Goal: Task Accomplishment & Management: Manage account settings

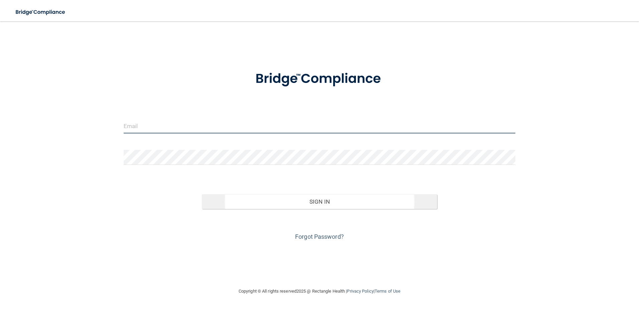
type input "[PERSON_NAME][EMAIL_ADDRESS][PERSON_NAME][DOMAIN_NAME]"
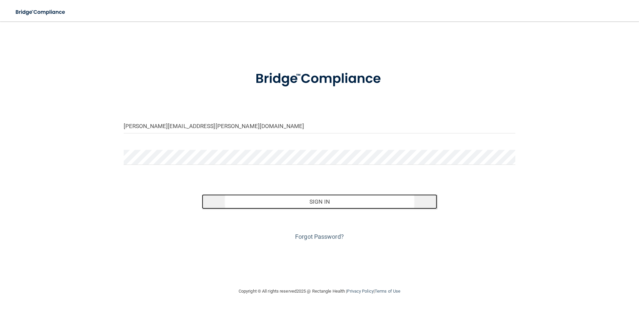
click at [274, 205] on button "Sign In" at bounding box center [319, 201] width 235 height 15
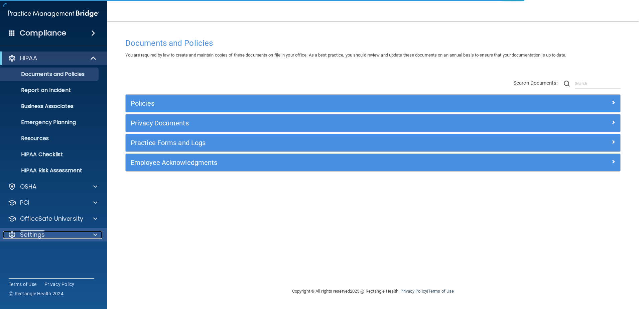
click at [57, 237] on div "Settings" at bounding box center [44, 235] width 83 height 8
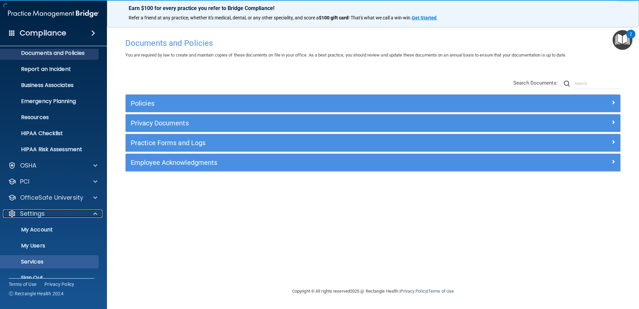
scroll to position [33, 0]
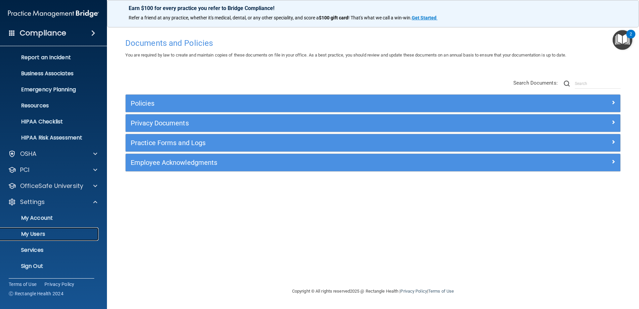
click at [51, 234] on p "My Users" at bounding box center [49, 234] width 91 height 7
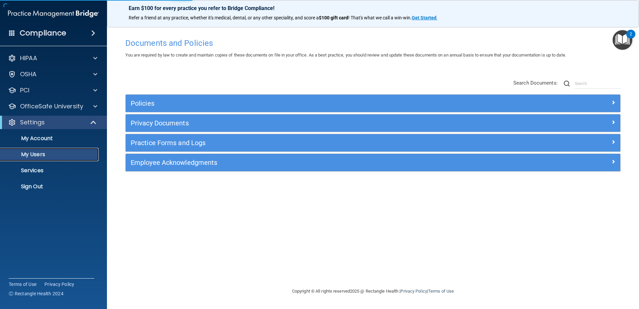
select select "20"
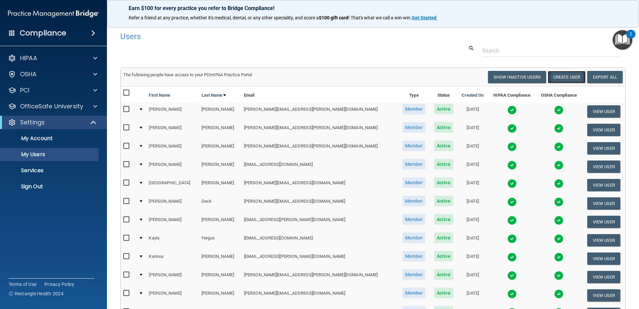
click at [562, 78] on button "Create User" at bounding box center [567, 77] width 38 height 12
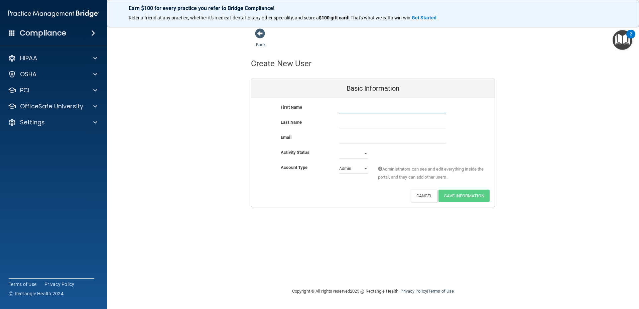
click at [376, 108] on input "text" at bounding box center [392, 108] width 107 height 10
type input "JaNae"
click at [344, 122] on input "text" at bounding box center [392, 123] width 107 height 10
type input "Haycock"
click at [358, 152] on select "Active Inactive" at bounding box center [353, 153] width 29 height 10
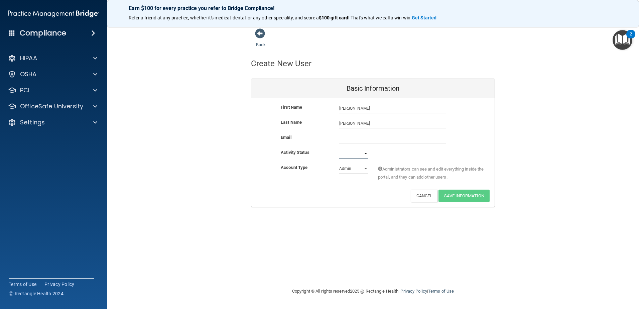
select select "active"
click at [339, 148] on select "Active Inactive" at bounding box center [353, 153] width 29 height 10
click at [351, 168] on select "Admin Member" at bounding box center [353, 169] width 29 height 10
select select "practice_member"
click at [339, 164] on select "Admin Member" at bounding box center [353, 169] width 29 height 10
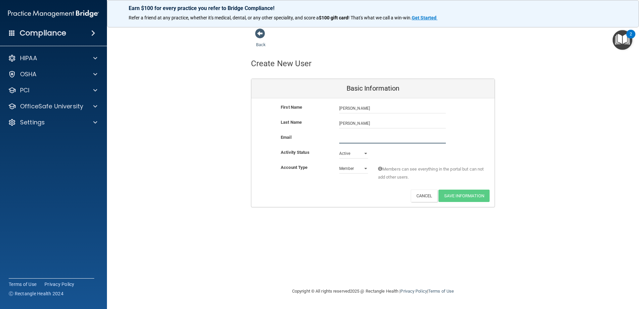
click at [344, 135] on input "email" at bounding box center [392, 138] width 107 height 10
paste input "janae.haycock@mainstreet-pediatrics.com"
type input "janae.haycock@mainstreet-pediatrics.com"
click at [450, 196] on button "Save Information" at bounding box center [464, 196] width 51 height 12
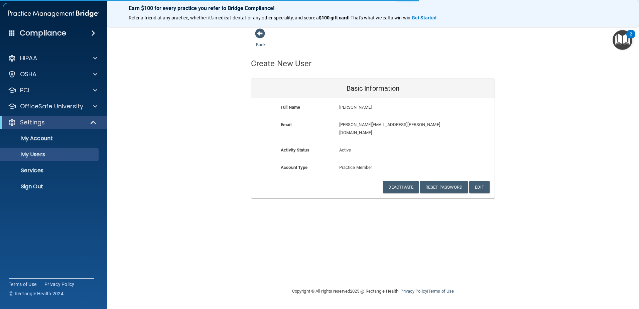
select select "20"
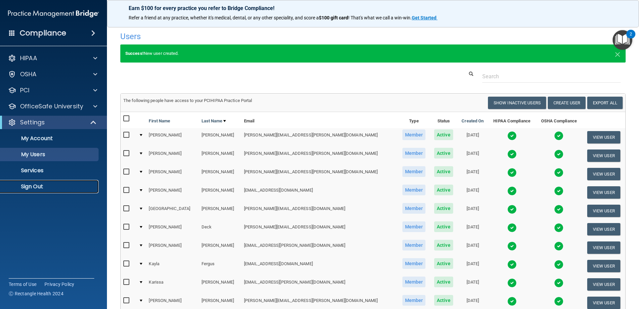
click at [46, 185] on p "Sign Out" at bounding box center [49, 186] width 91 height 7
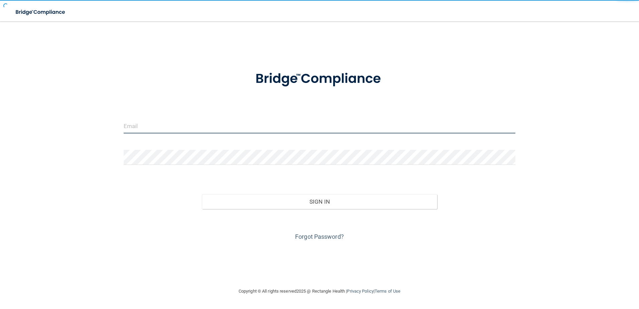
type input "kirstin.tysinger@mainstreet-pediatrics.com"
